Goal: Task Accomplishment & Management: Use online tool/utility

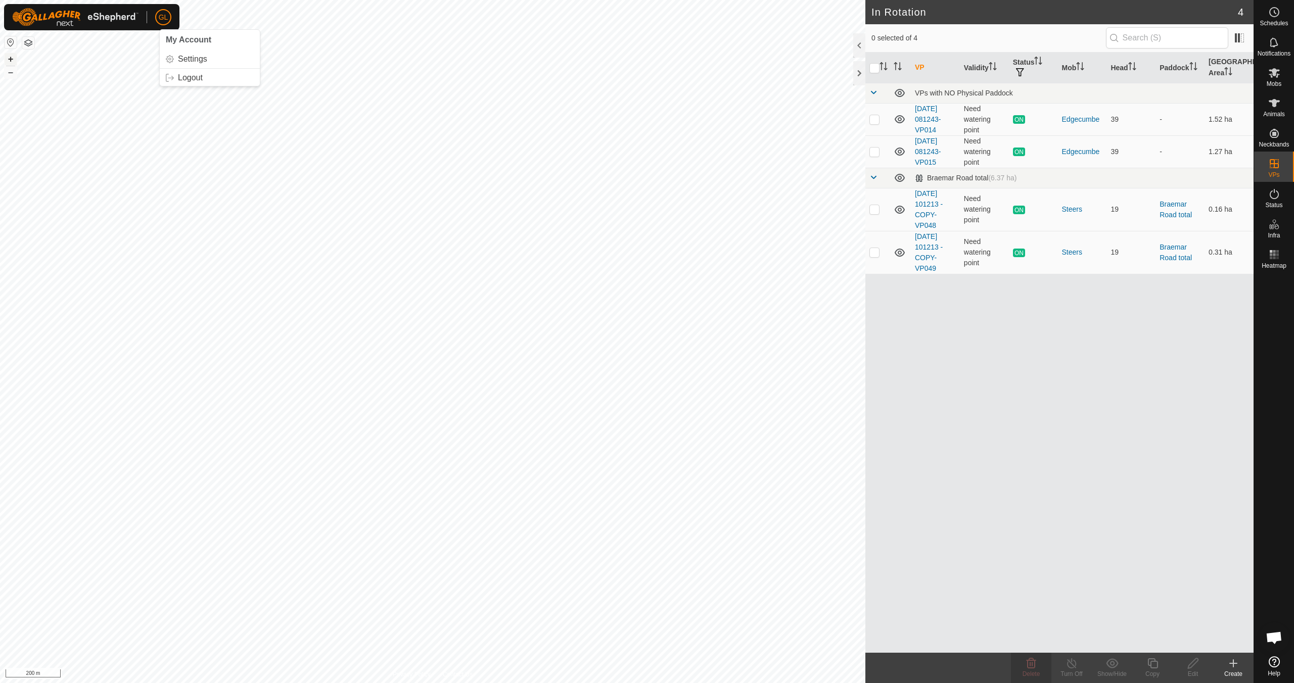
click at [11, 57] on button "+" at bounding box center [11, 59] width 12 height 12
click at [14, 72] on button "–" at bounding box center [11, 72] width 12 height 12
click at [8, 75] on button "–" at bounding box center [11, 72] width 12 height 12
click at [8, 72] on button "–" at bounding box center [11, 72] width 12 height 12
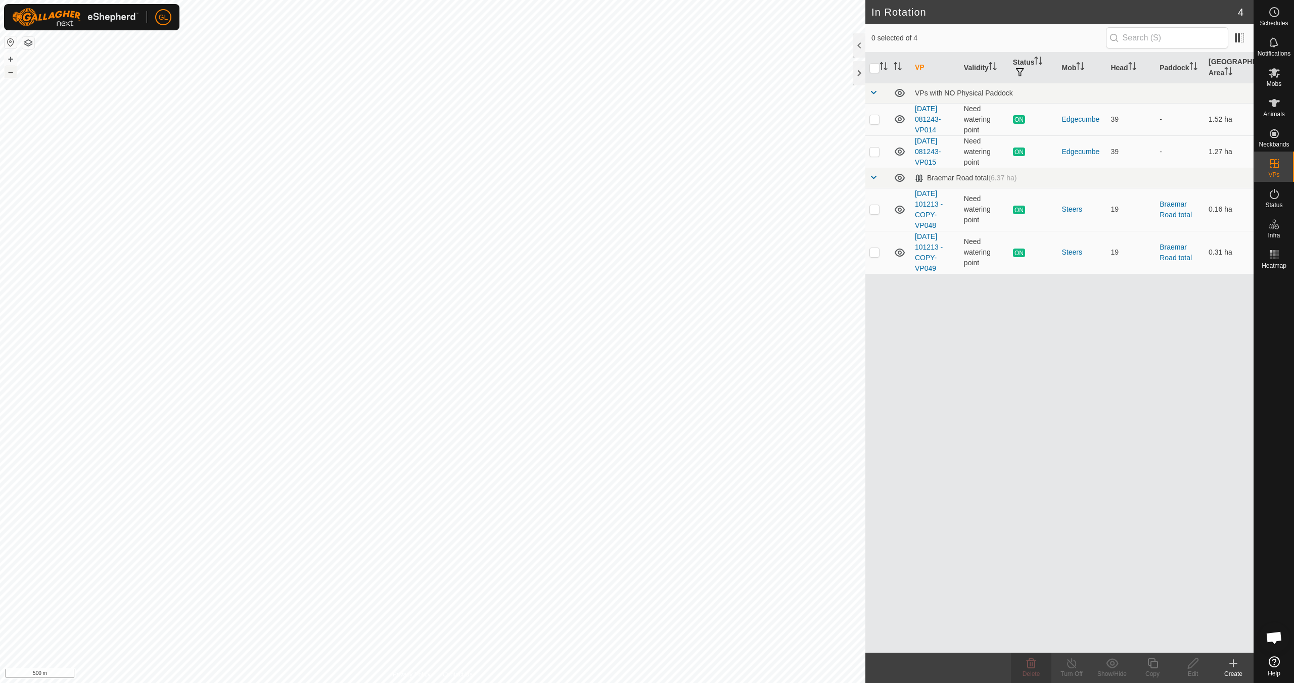
click at [8, 72] on button "–" at bounding box center [11, 72] width 12 height 12
click at [7, 59] on button "+" at bounding box center [11, 59] width 12 height 12
click at [8, 58] on button "+" at bounding box center [11, 59] width 12 height 12
click at [13, 59] on button "+" at bounding box center [11, 59] width 12 height 12
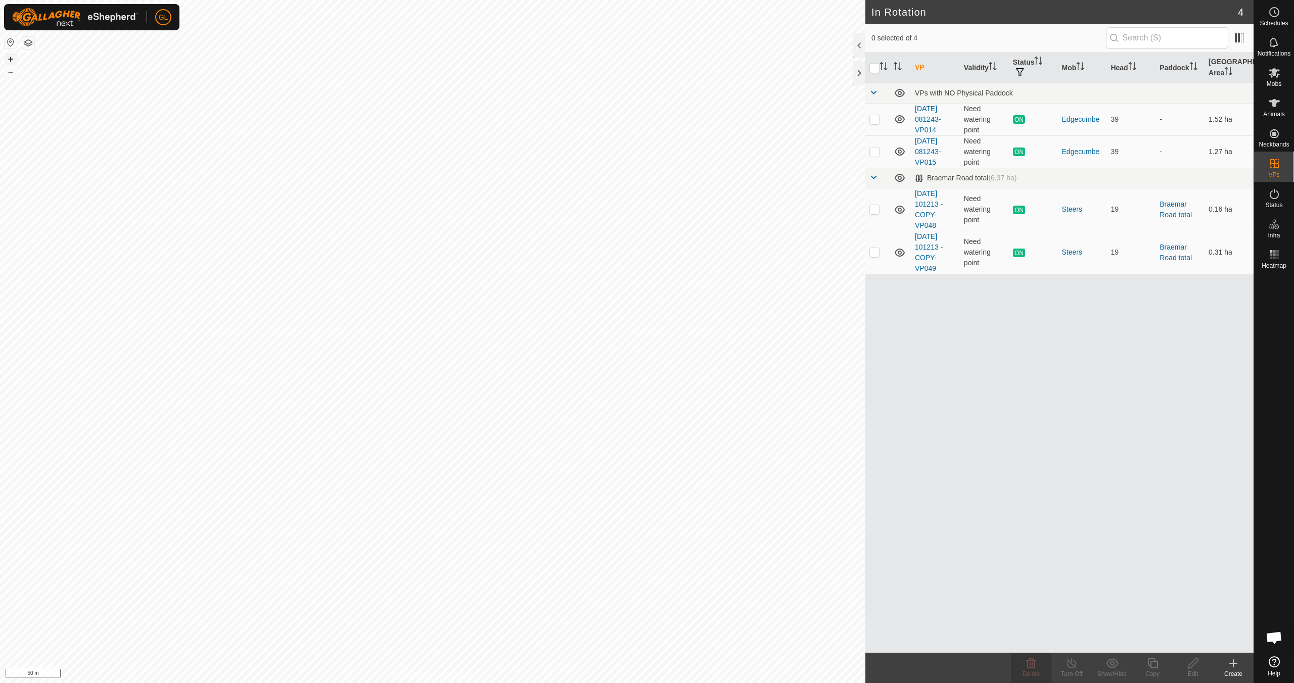
click at [14, 61] on button "+" at bounding box center [11, 59] width 12 height 12
click at [1279, 74] on icon at bounding box center [1273, 73] width 11 height 10
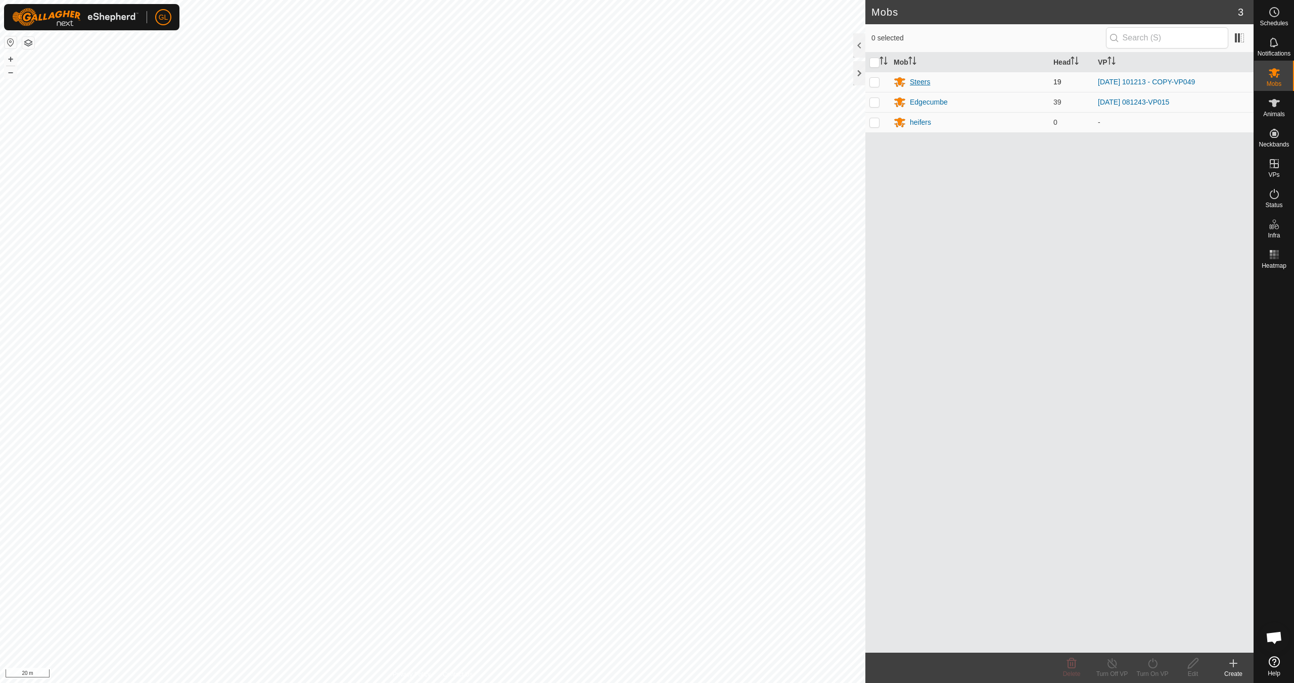
click at [922, 81] on div "Steers" at bounding box center [920, 82] width 20 height 11
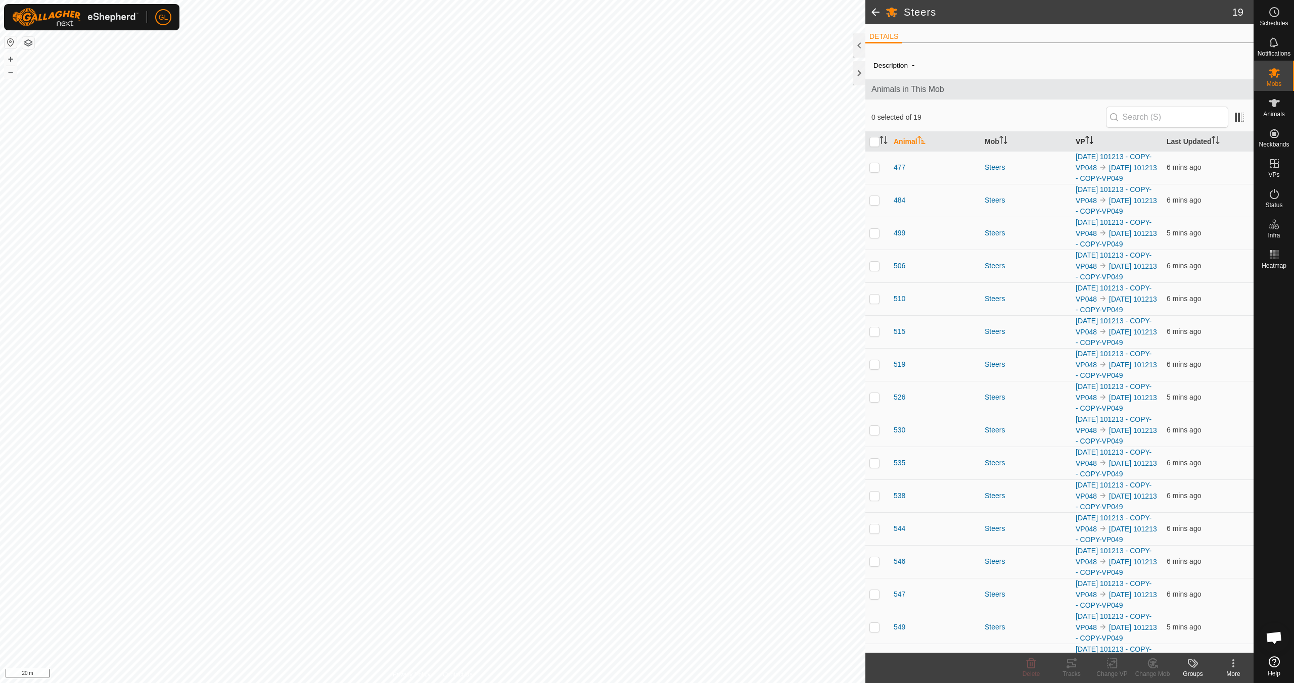
click at [1088, 140] on icon "Activate to sort" at bounding box center [1089, 140] width 8 height 8
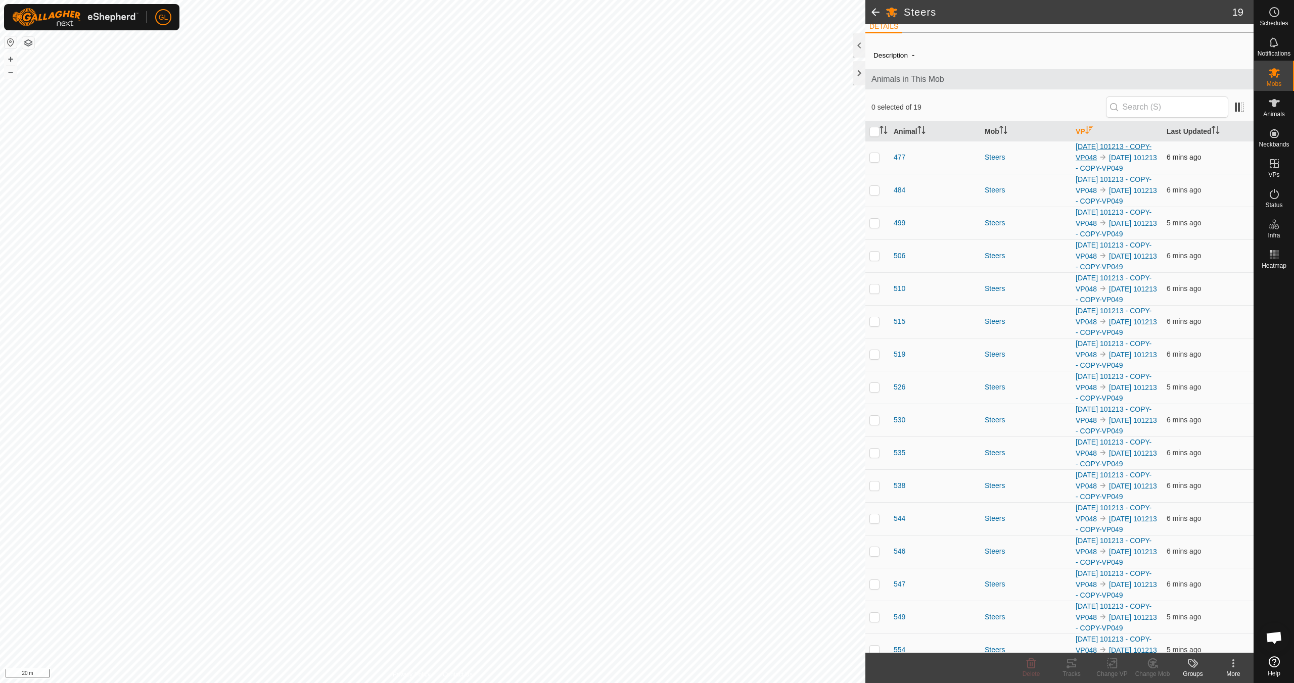
scroll to position [5, 0]
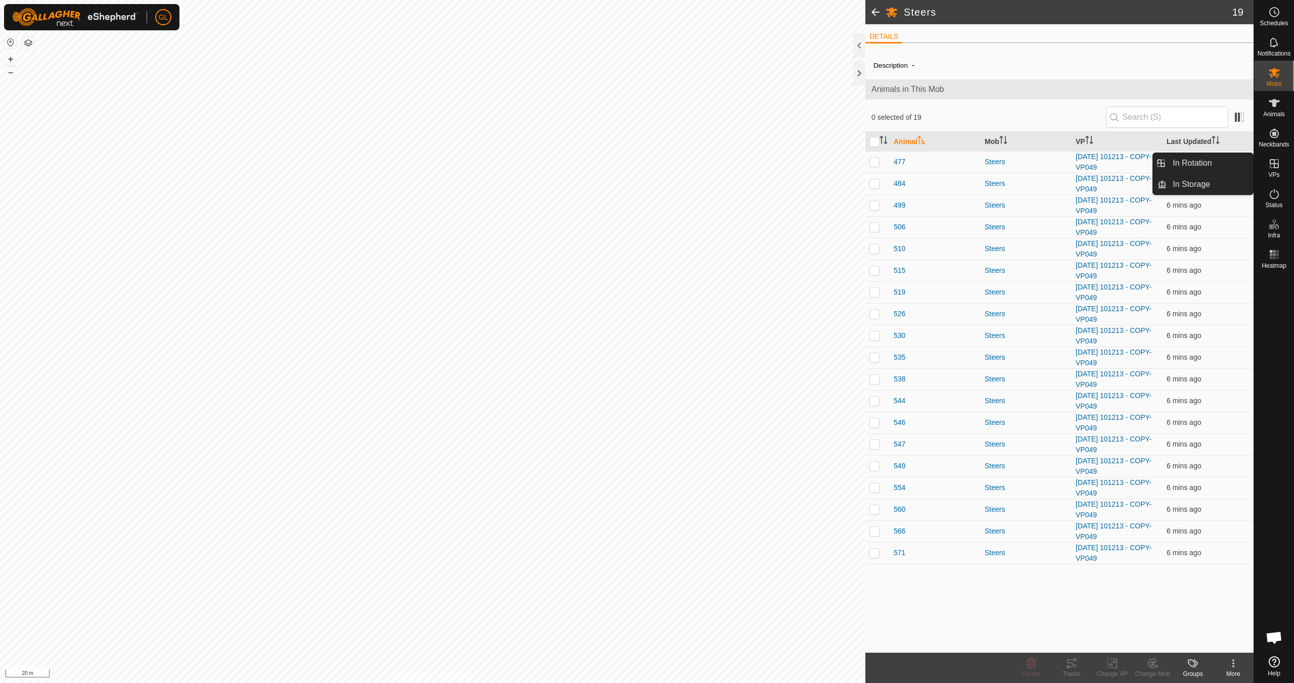
click at [1277, 172] on span "VPs" at bounding box center [1273, 175] width 11 height 6
click at [1217, 166] on link "In Rotation" at bounding box center [1209, 163] width 86 height 20
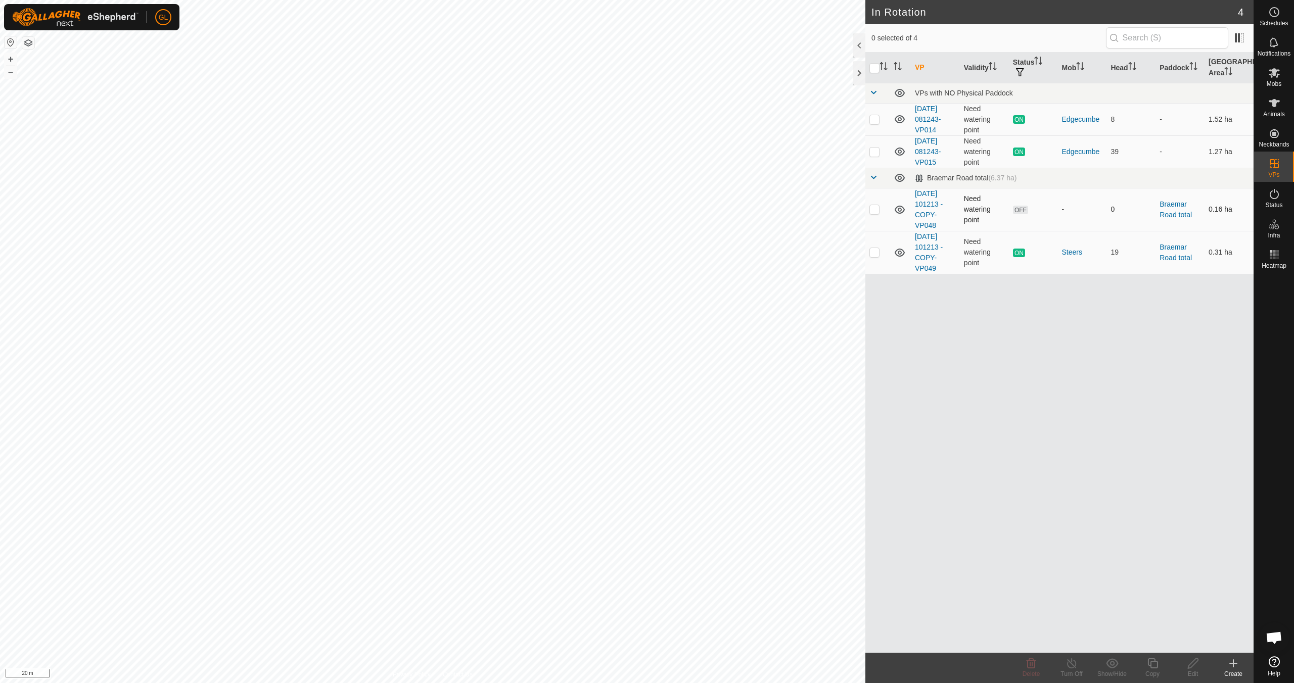
click at [874, 211] on p-checkbox at bounding box center [874, 209] width 10 height 8
click at [1030, 666] on icon at bounding box center [1031, 663] width 12 height 12
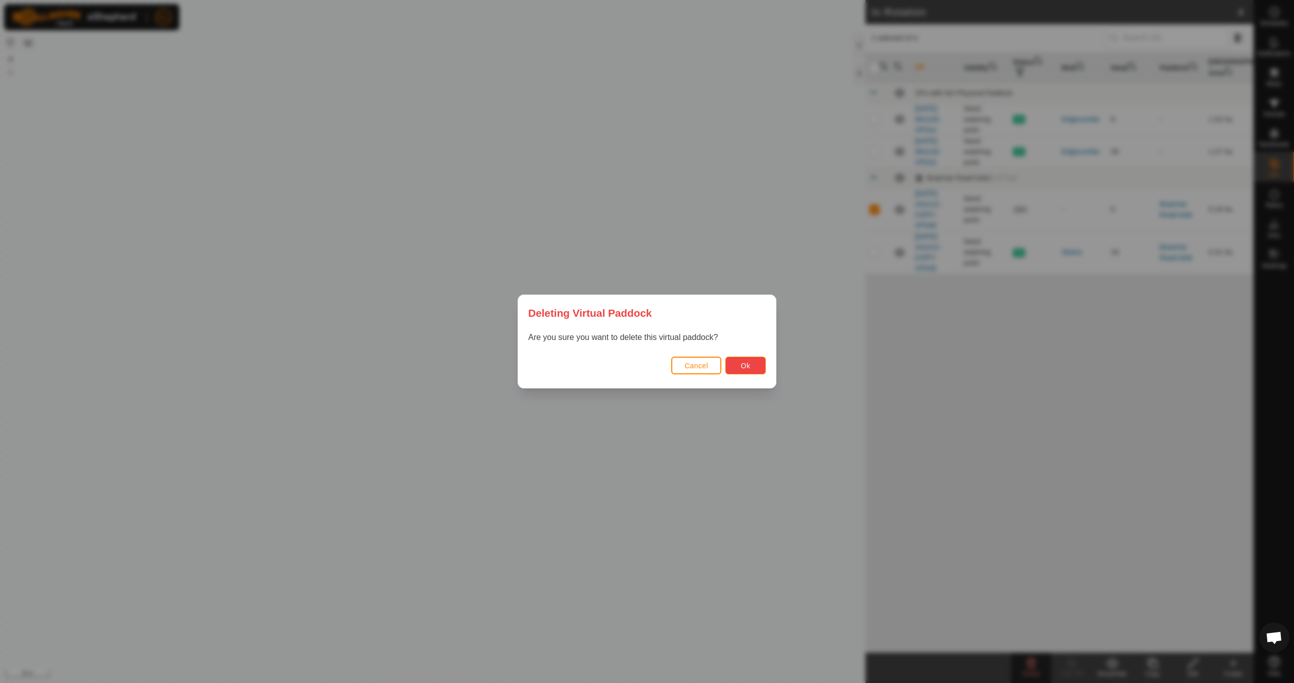
click at [749, 365] on span "Ok" at bounding box center [746, 366] width 10 height 8
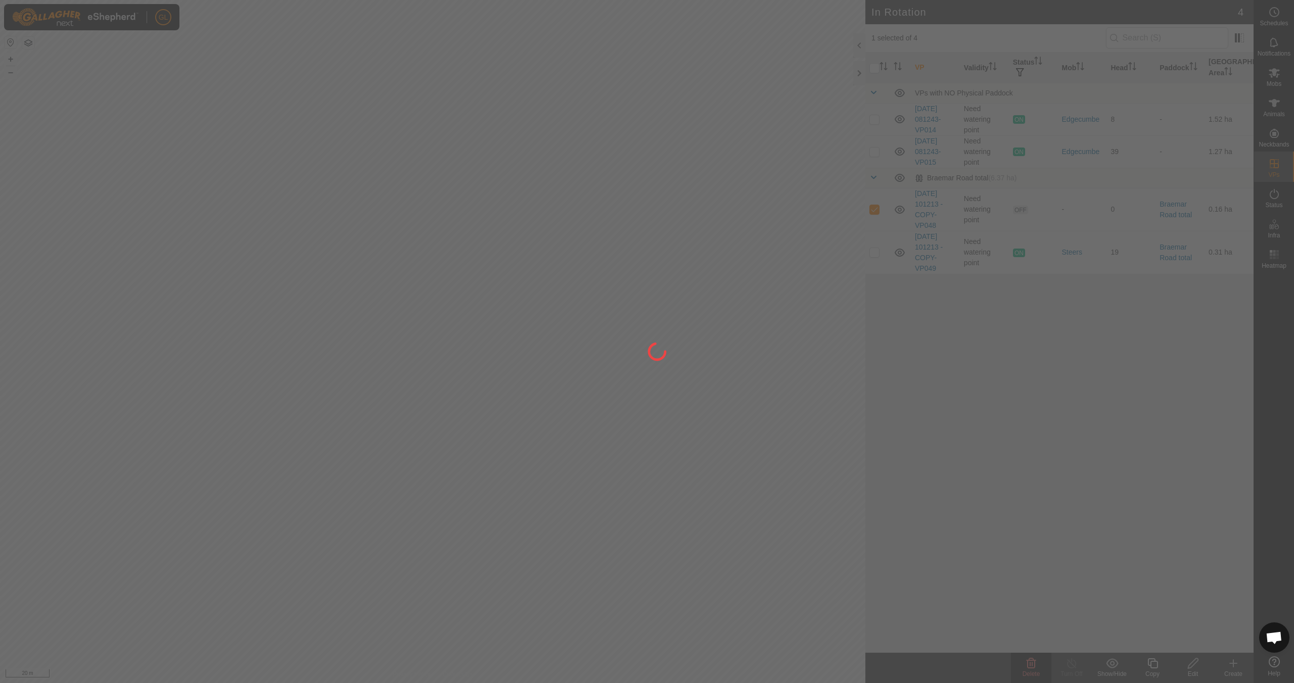
checkbox input "false"
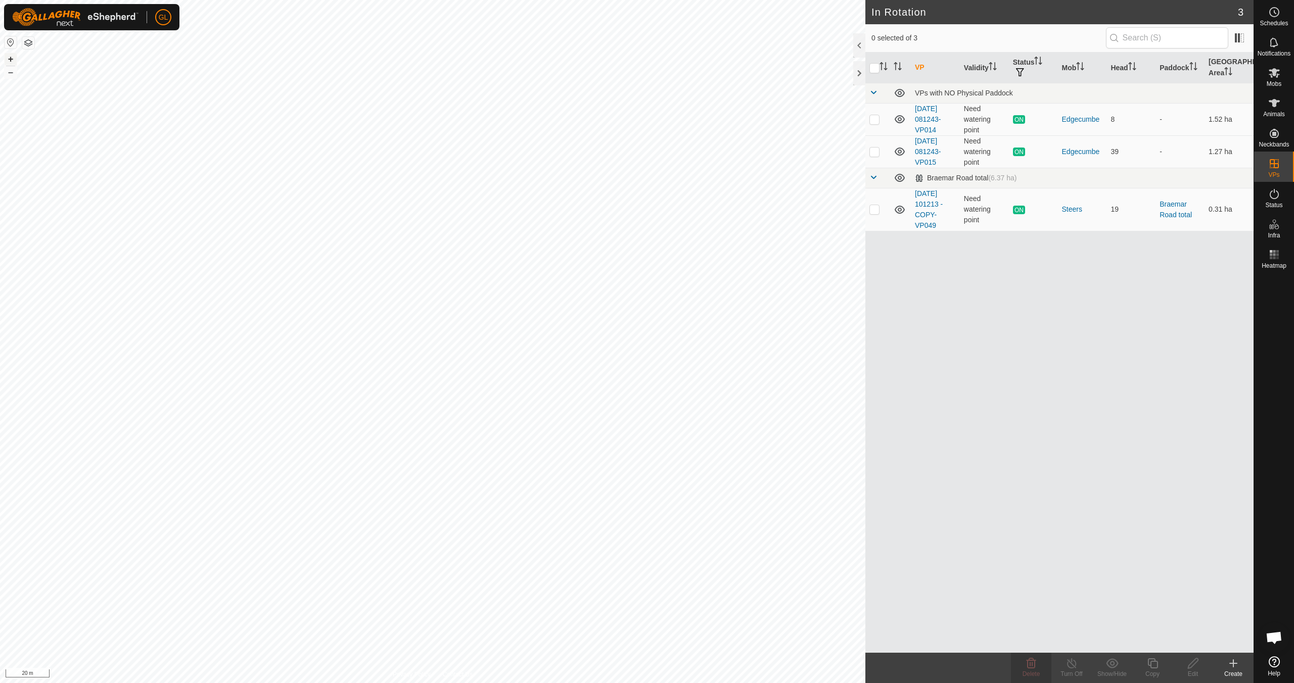
click at [10, 58] on button "+" at bounding box center [11, 59] width 12 height 12
click at [874, 212] on p-checkbox at bounding box center [874, 209] width 10 height 8
checkbox input "true"
click at [1153, 669] on icon at bounding box center [1152, 663] width 13 height 12
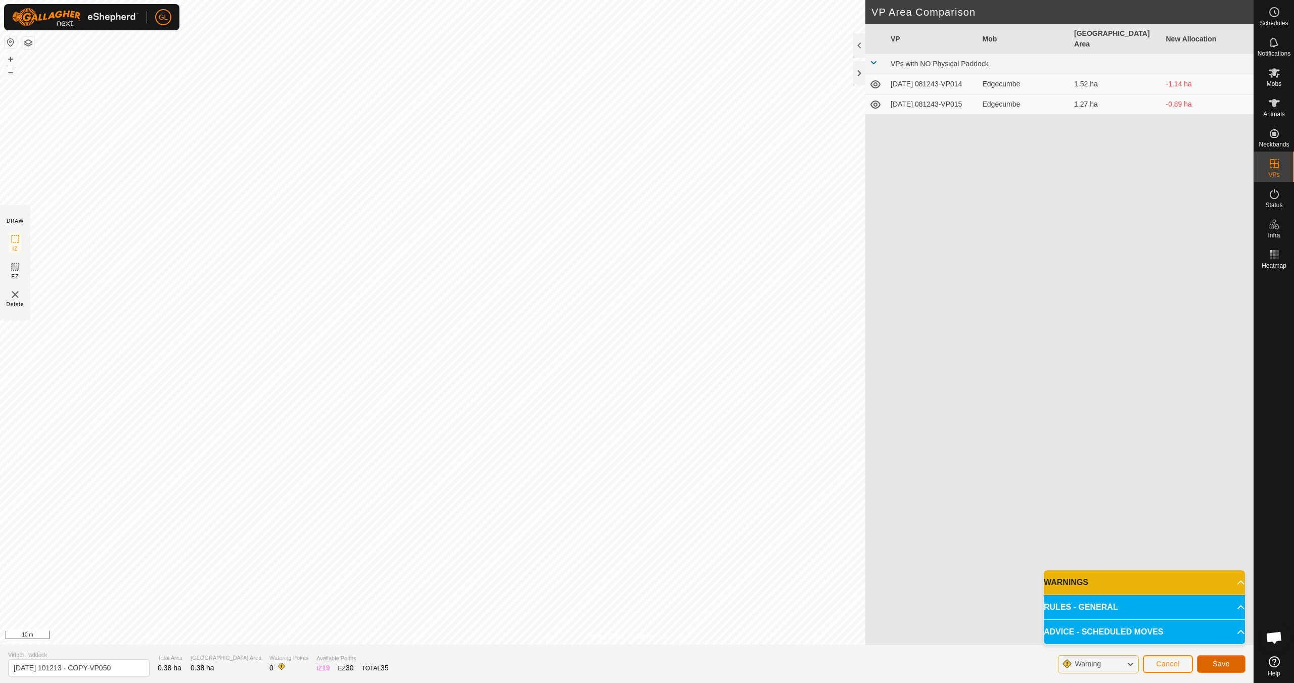
click at [1227, 663] on span "Save" at bounding box center [1220, 664] width 17 height 8
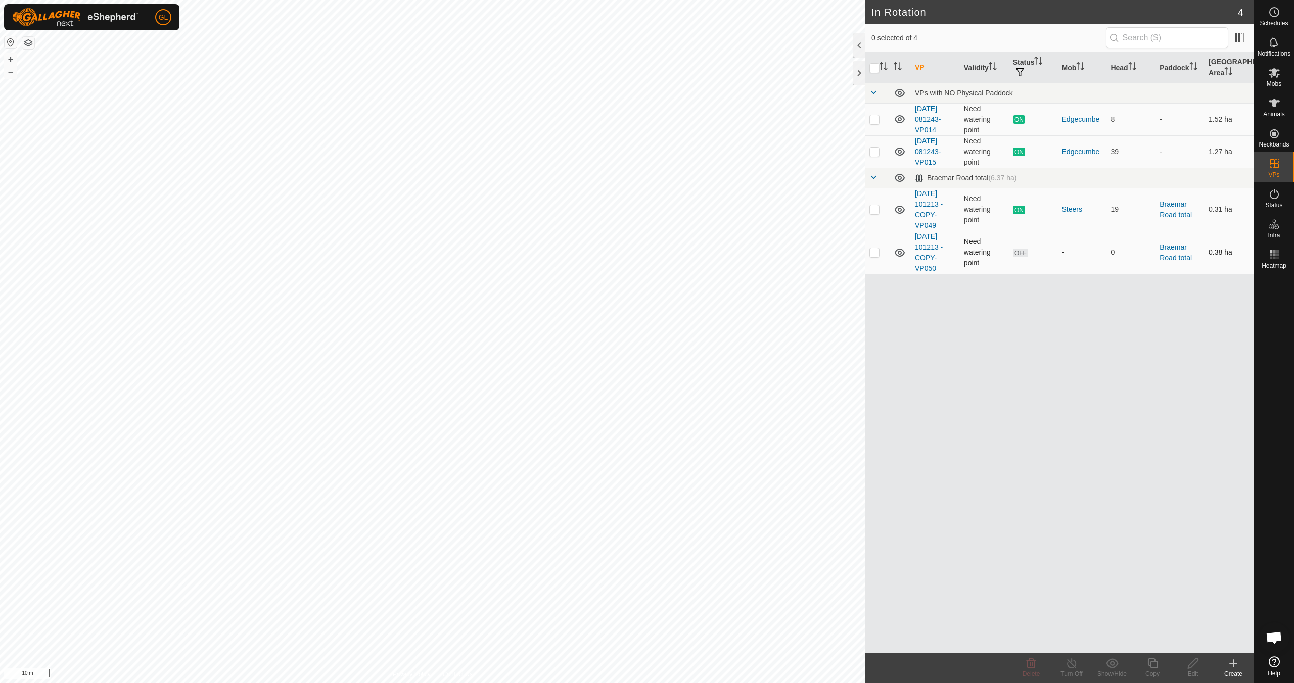
click at [878, 253] on p-checkbox at bounding box center [874, 252] width 10 height 8
checkbox input "true"
click at [1157, 663] on icon at bounding box center [1152, 663] width 10 height 10
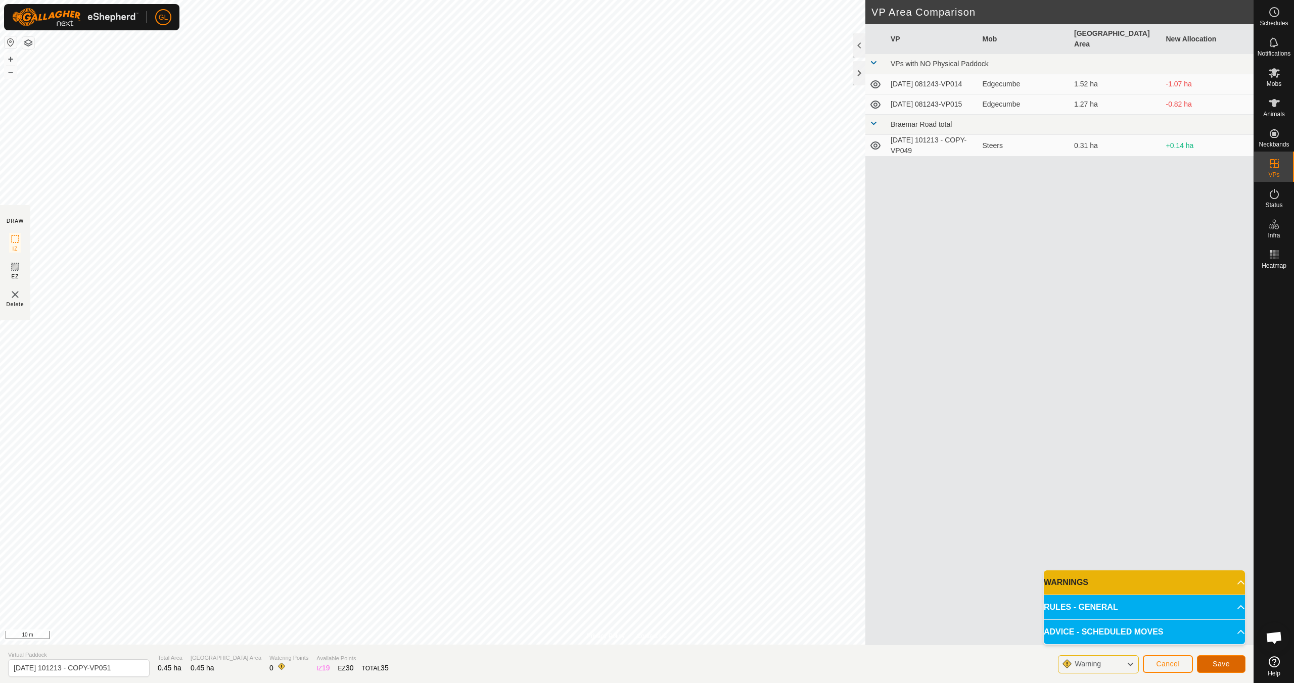
click at [1221, 662] on span "Save" at bounding box center [1220, 664] width 17 height 8
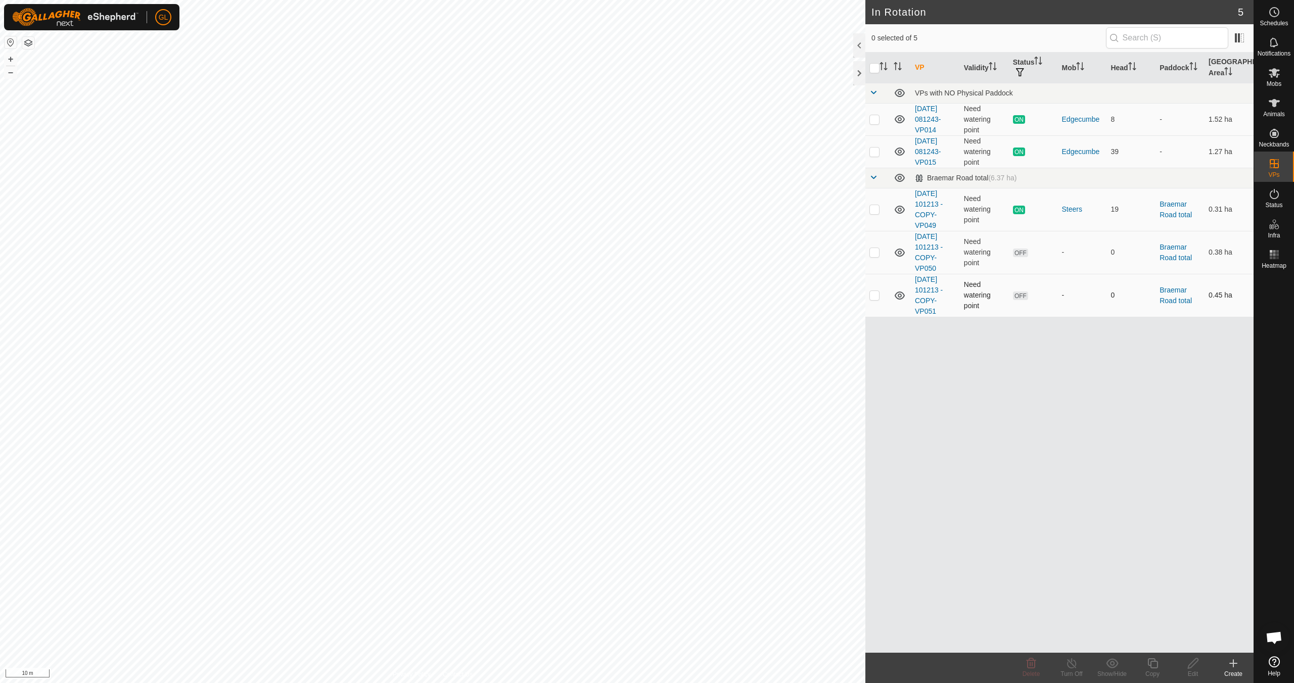
click at [876, 295] on p-checkbox at bounding box center [874, 295] width 10 height 8
checkbox input "true"
click at [1150, 668] on icon at bounding box center [1152, 663] width 10 height 10
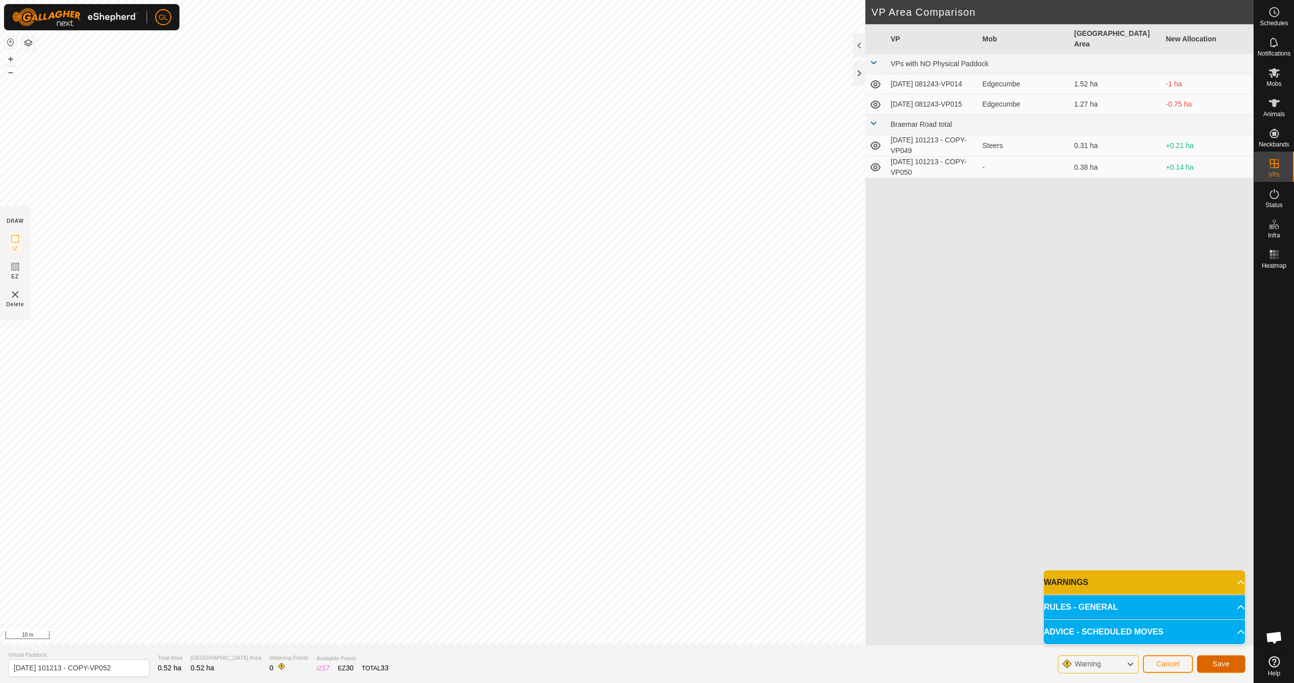
click at [1222, 665] on span "Save" at bounding box center [1220, 664] width 17 height 8
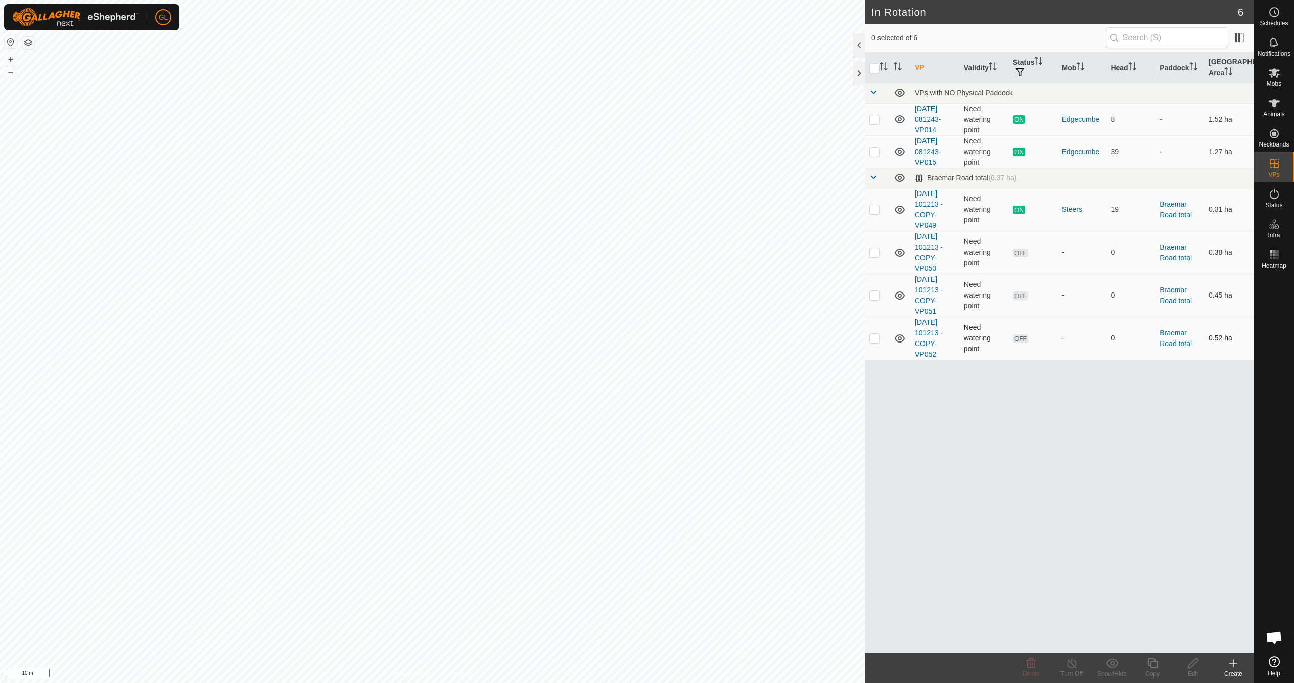
click at [873, 338] on p-checkbox at bounding box center [874, 338] width 10 height 8
checkbox input "true"
click at [1167, 672] on div "Copy" at bounding box center [1152, 674] width 40 height 9
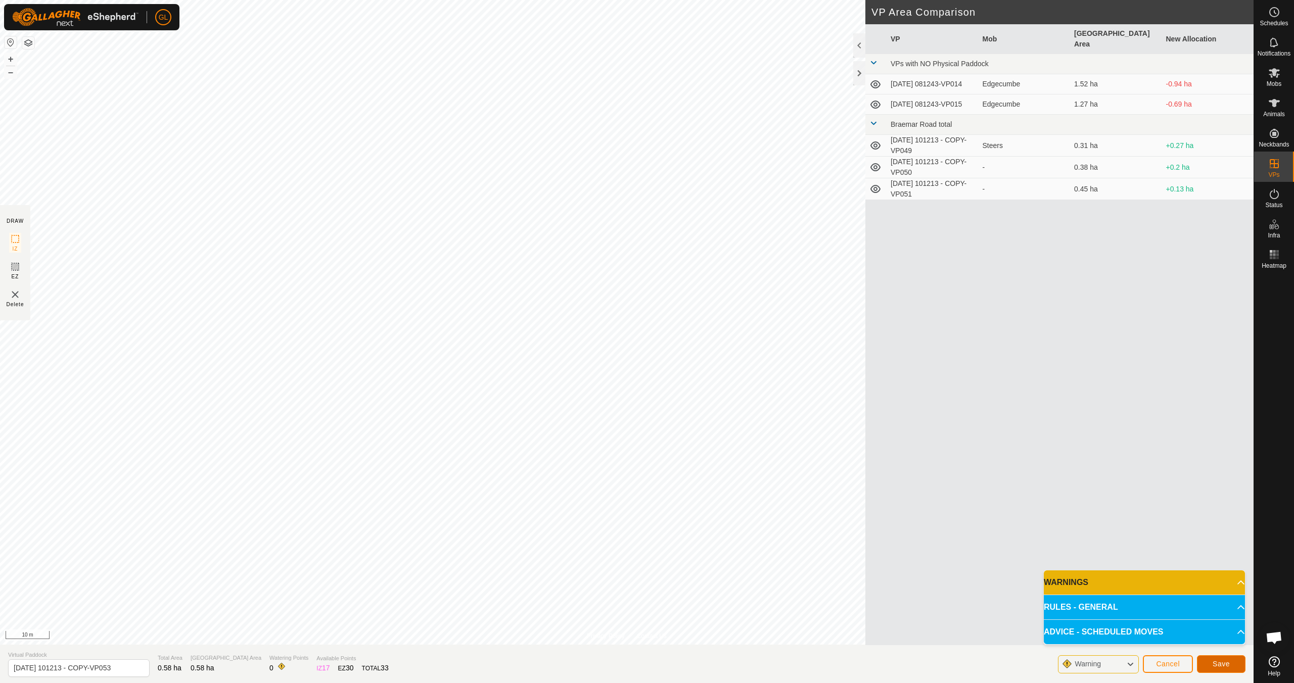
click at [1225, 667] on span "Save" at bounding box center [1220, 664] width 17 height 8
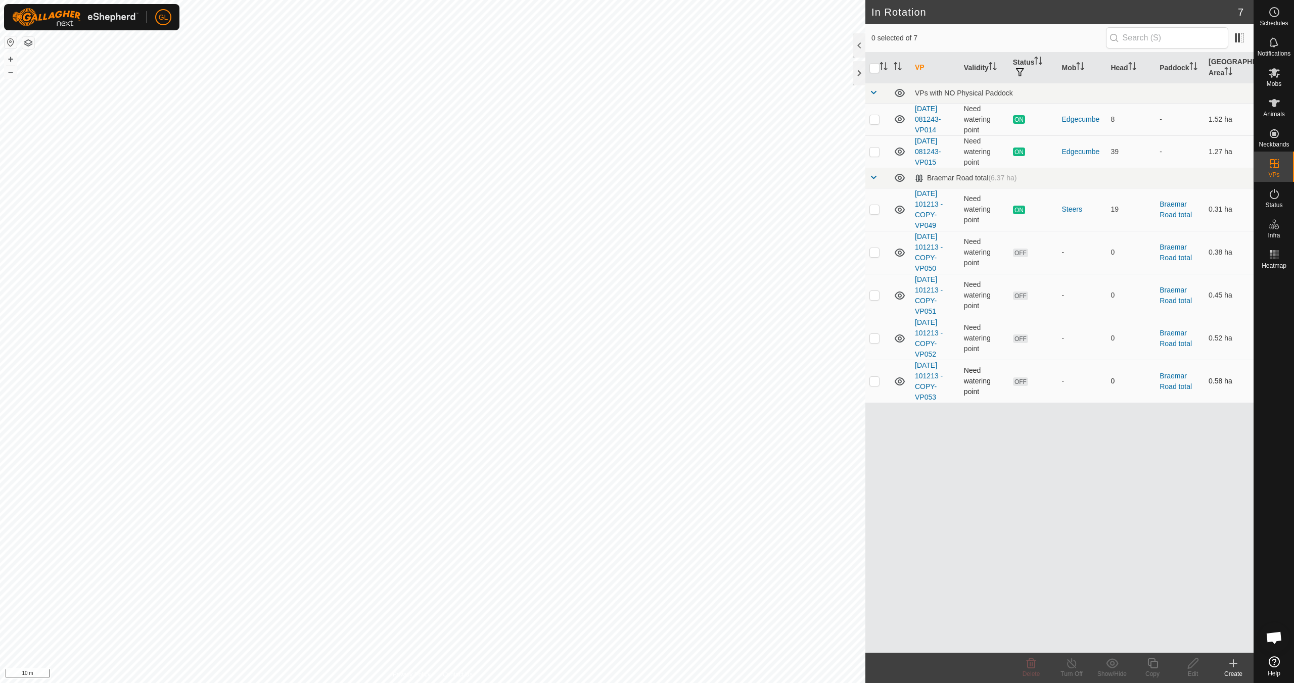
click at [876, 384] on p-checkbox at bounding box center [874, 381] width 10 height 8
checkbox input "true"
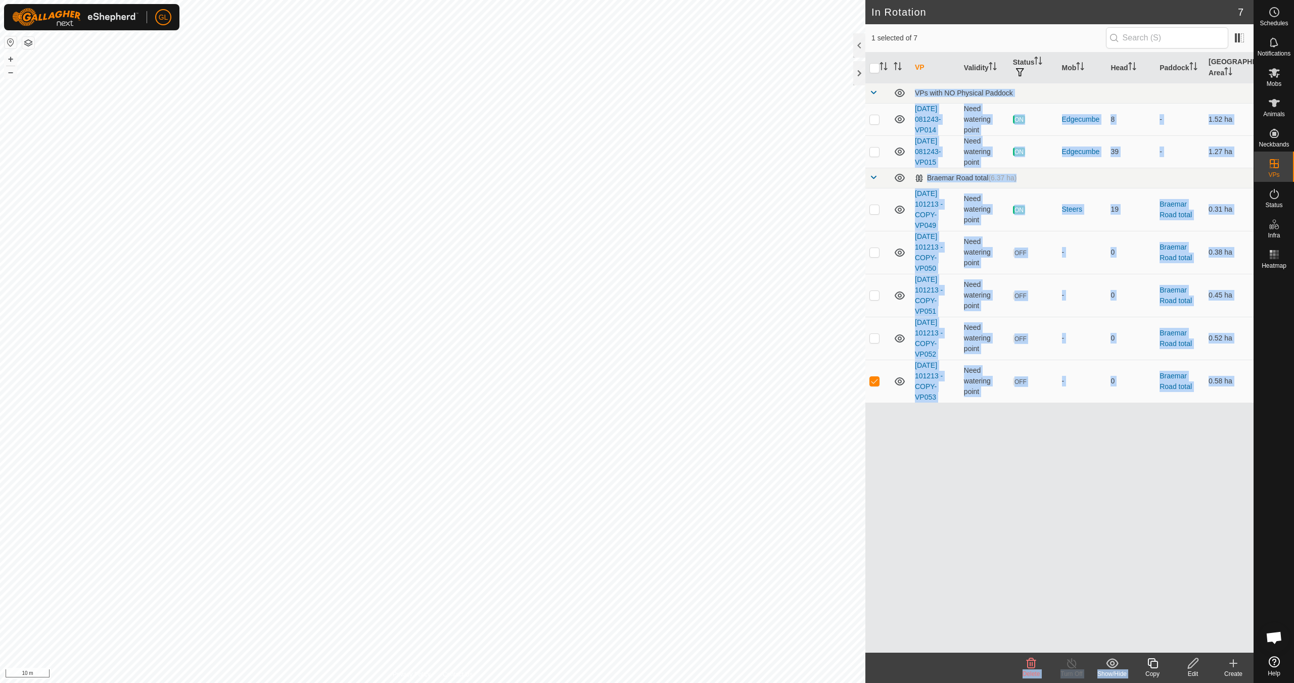
drag, startPoint x: 1154, startPoint y: 664, endPoint x: 1153, endPoint y: 583, distance: 80.9
click at [1153, 583] on article "In Rotation 7 1 selected of 7 VP Validity Status Mob Head Paddock Grazing Area …" at bounding box center [1059, 341] width 388 height 683
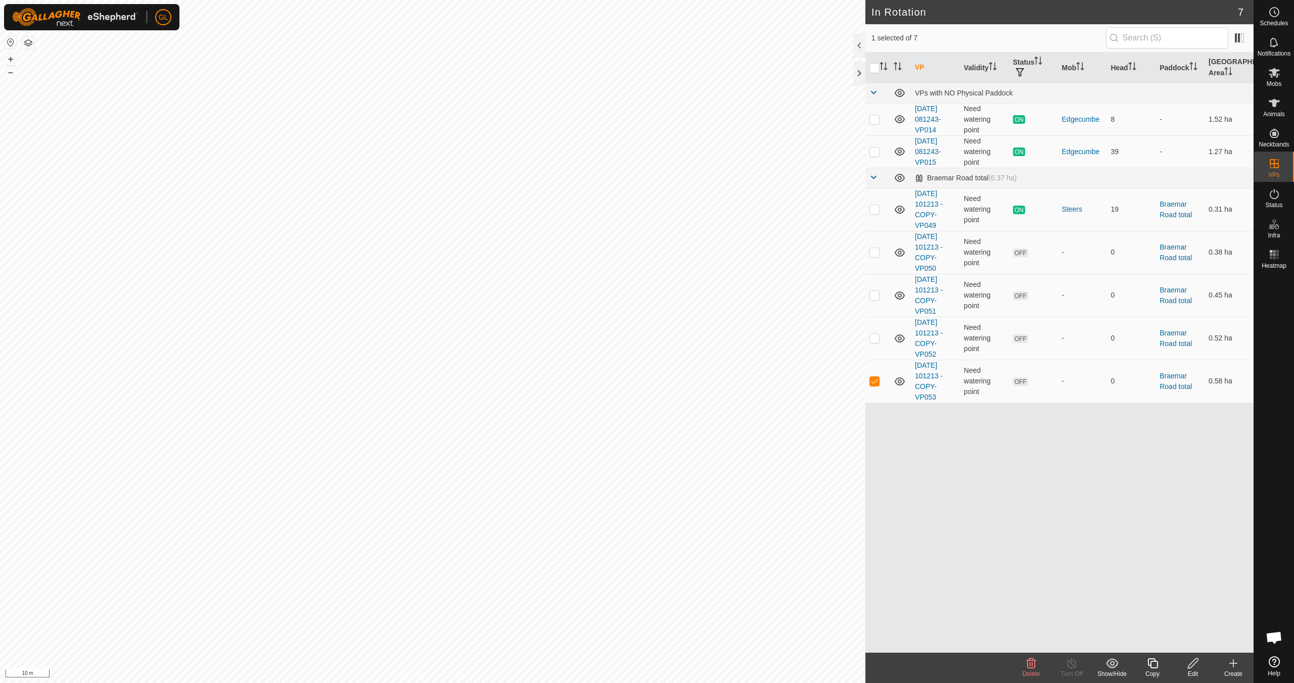
click at [1165, 593] on div "VP Validity Status Mob Head Paddock Grazing Area VPs with NO Physical Paddock 2…" at bounding box center [1059, 353] width 388 height 600
click at [1181, 667] on edit-svg-icon at bounding box center [1192, 663] width 40 height 12
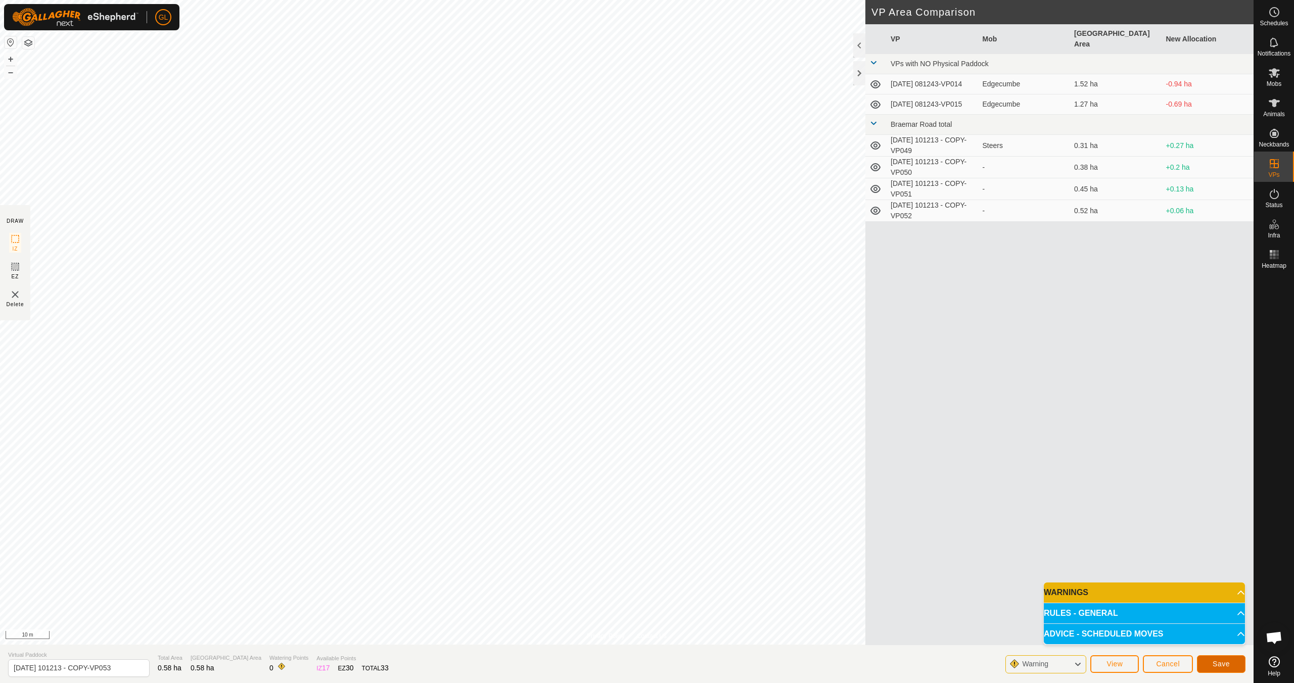
click at [1217, 662] on span "Save" at bounding box center [1220, 664] width 17 height 8
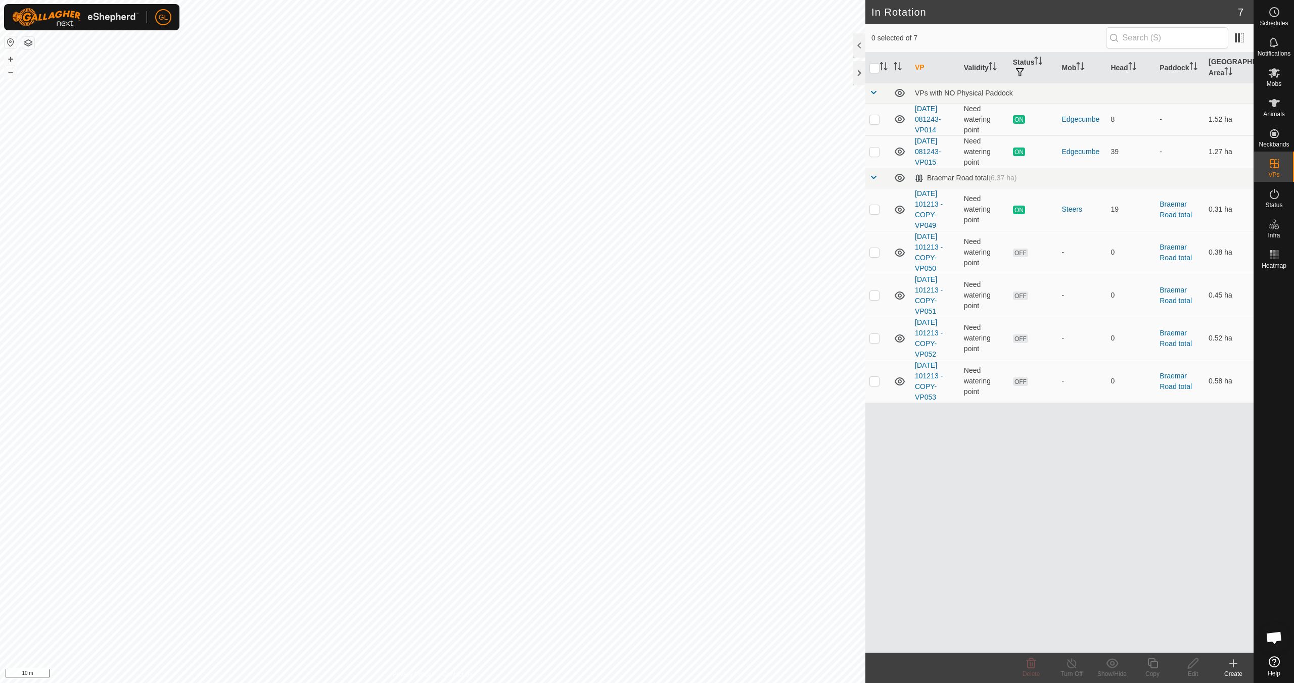
drag, startPoint x: 890, startPoint y: 570, endPoint x: 917, endPoint y: 502, distance: 72.2
click at [917, 502] on div "VP Validity Status Mob Head Paddock Grazing Area VPs with NO Physical Paddock 2…" at bounding box center [1059, 353] width 388 height 600
click at [9, 72] on button "–" at bounding box center [11, 72] width 12 height 12
click at [9, 71] on button "–" at bounding box center [11, 72] width 12 height 12
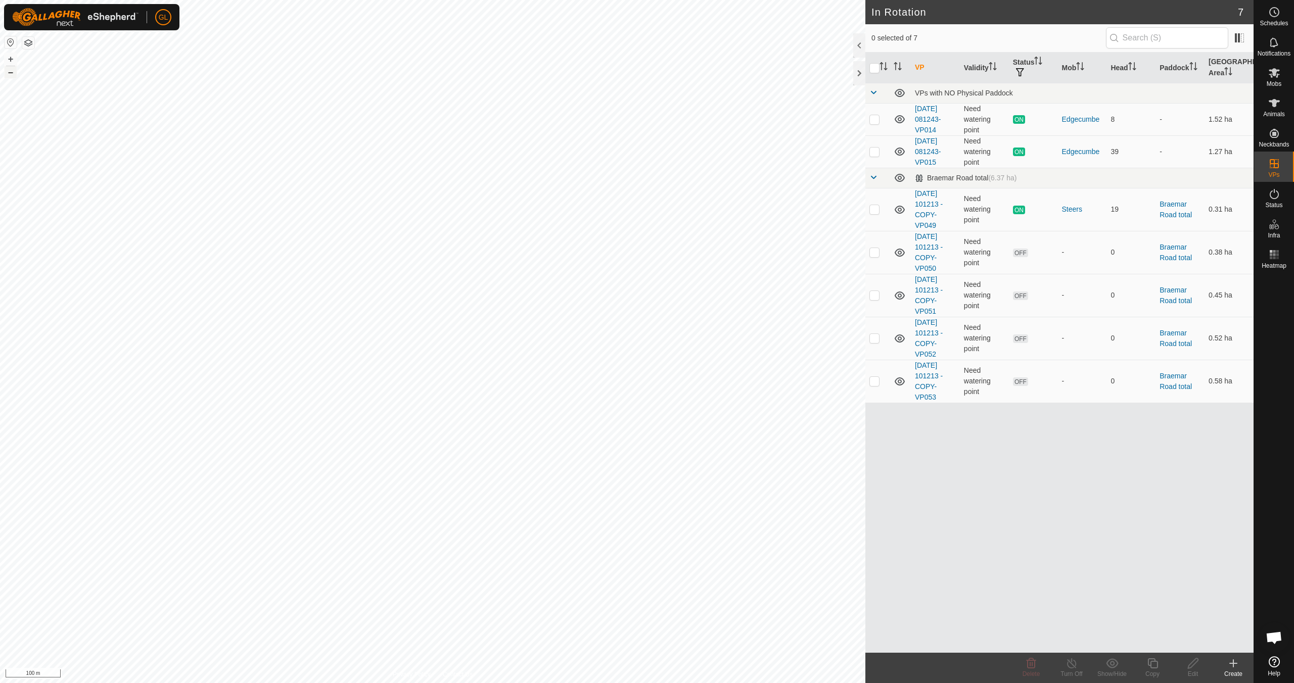
click at [9, 72] on button "–" at bounding box center [11, 72] width 12 height 12
